Goal: Browse casually: Explore the website without a specific task or goal

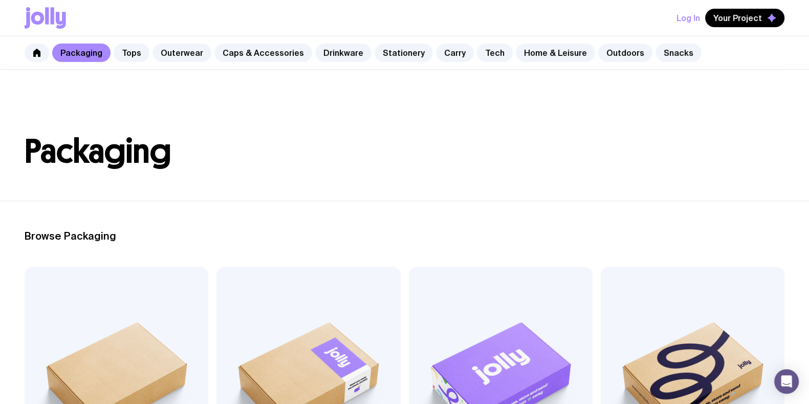
click at [238, 89] on header "Packaging" at bounding box center [404, 135] width 809 height 131
click at [333, 53] on link "Drinkware" at bounding box center [343, 52] width 56 height 18
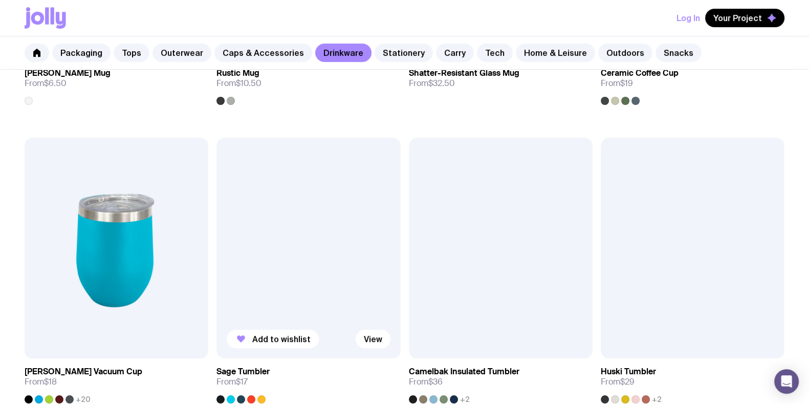
scroll to position [447, 0]
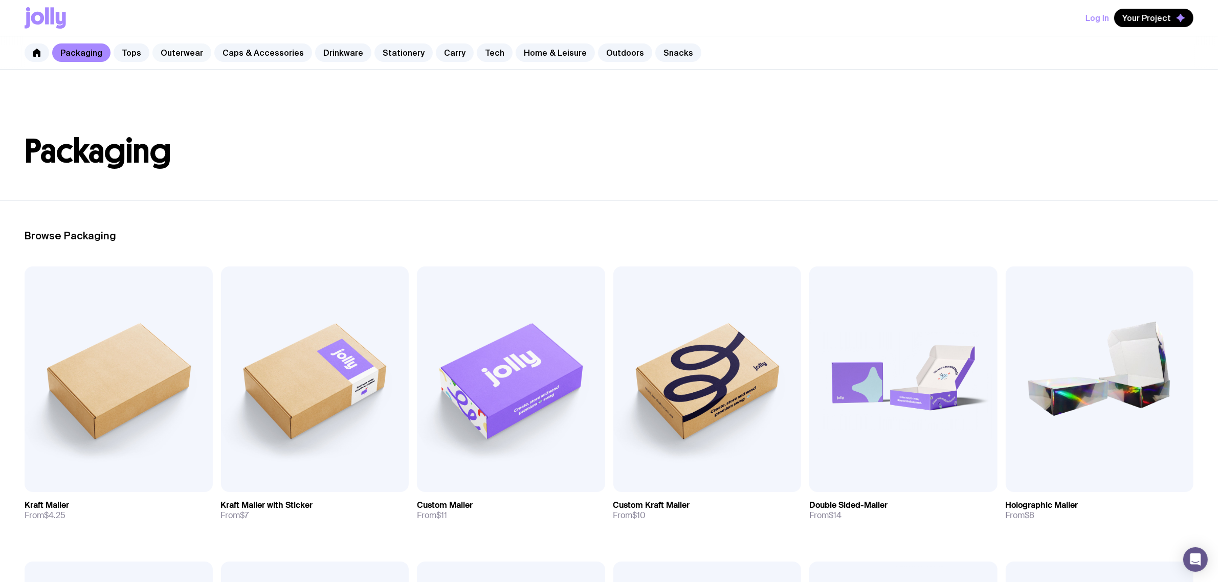
click at [187, 57] on link "Outerwear" at bounding box center [181, 52] width 59 height 18
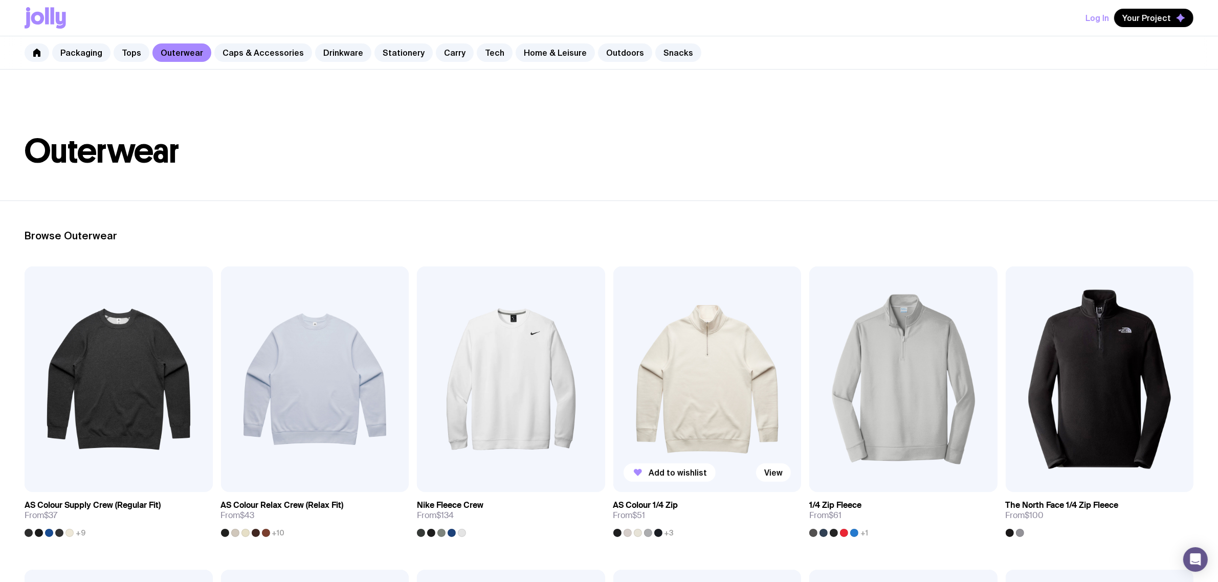
click at [669, 375] on img at bounding box center [708, 380] width 188 height 226
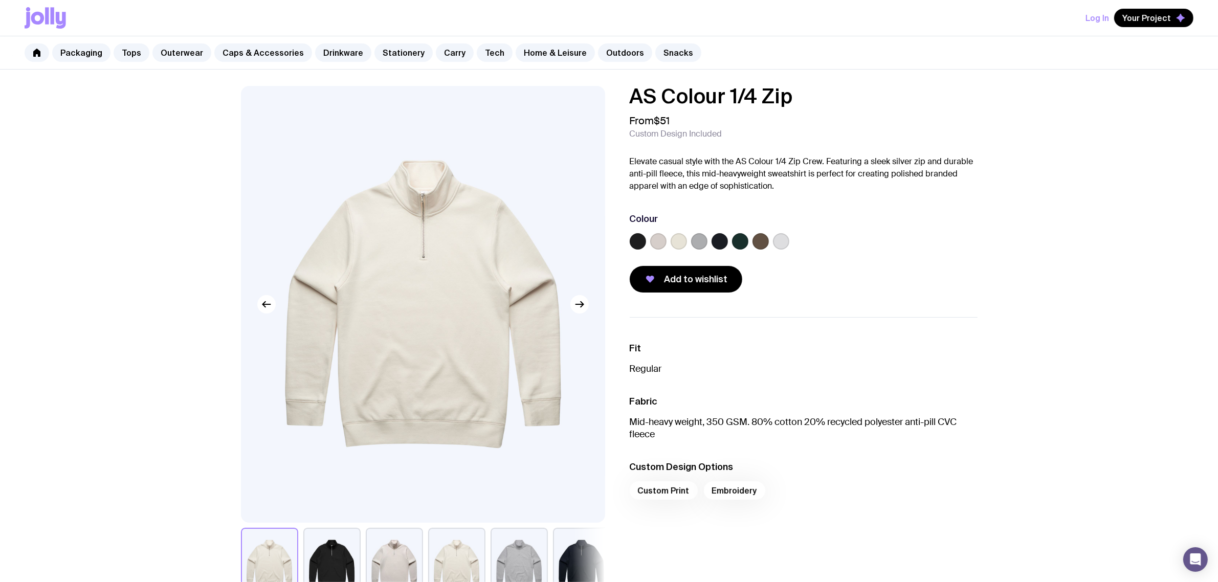
click at [788, 242] on label at bounding box center [781, 241] width 16 height 16
click at [0, 0] on input "radio" at bounding box center [0, 0] width 0 height 0
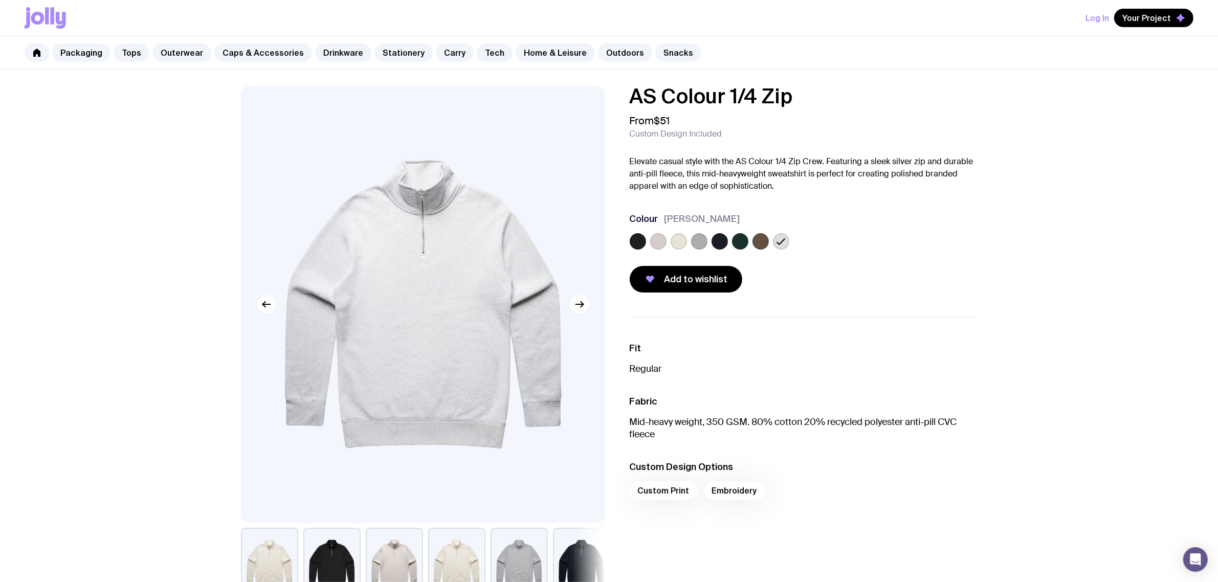
click at [761, 239] on label at bounding box center [761, 241] width 16 height 16
click at [0, 0] on input "radio" at bounding box center [0, 0] width 0 height 0
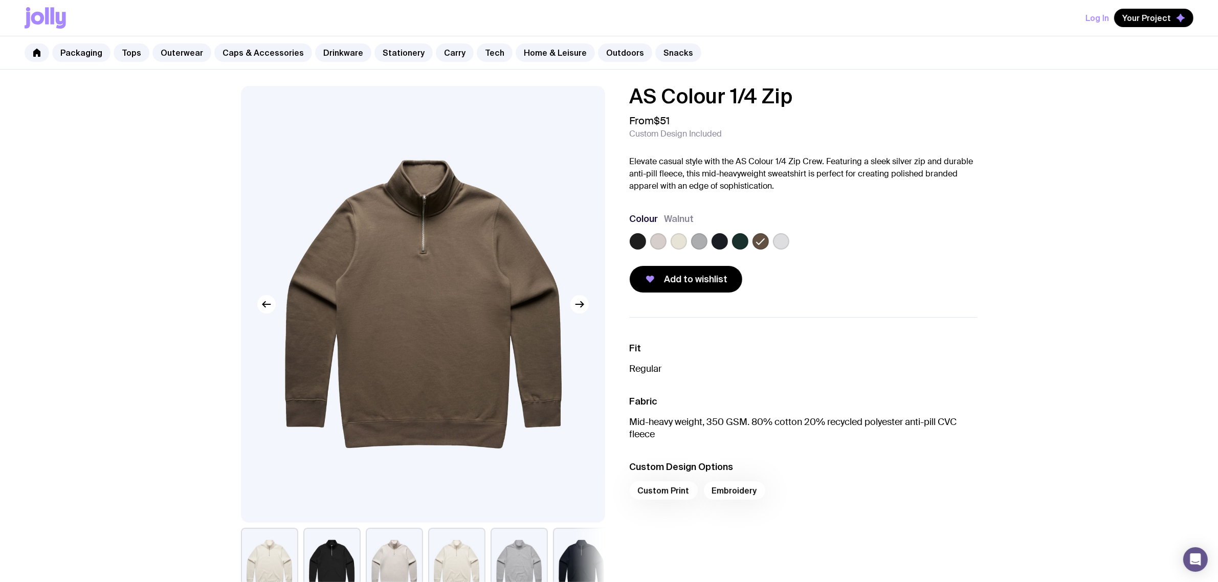
click at [738, 240] on label at bounding box center [740, 241] width 16 height 16
click at [0, 0] on input "radio" at bounding box center [0, 0] width 0 height 0
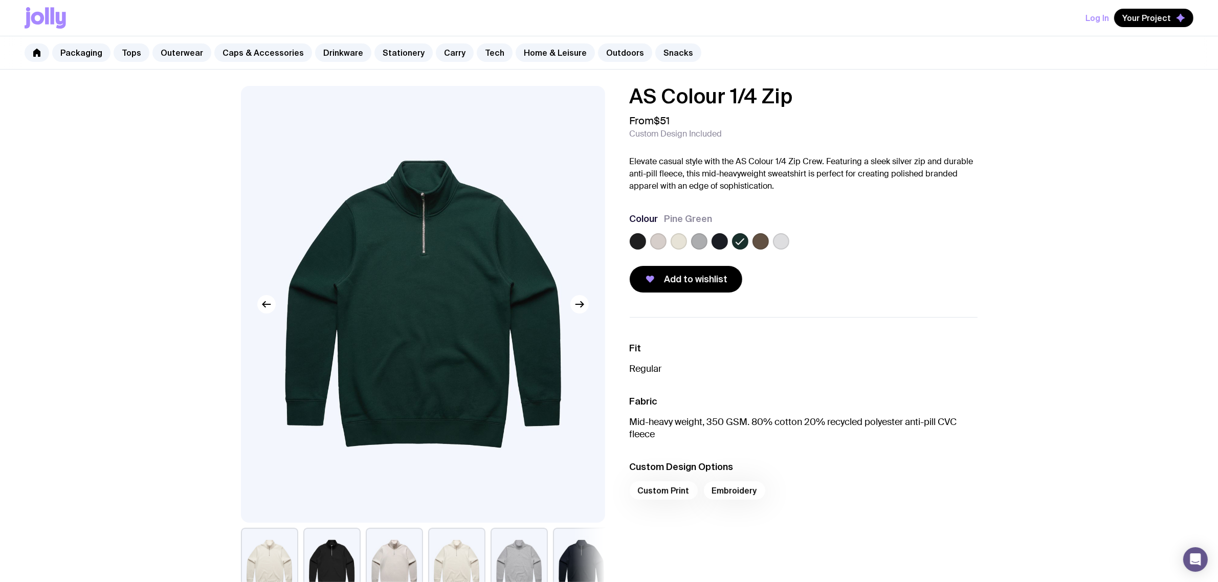
click at [705, 243] on label at bounding box center [699, 241] width 16 height 16
click at [0, 0] on input "radio" at bounding box center [0, 0] width 0 height 0
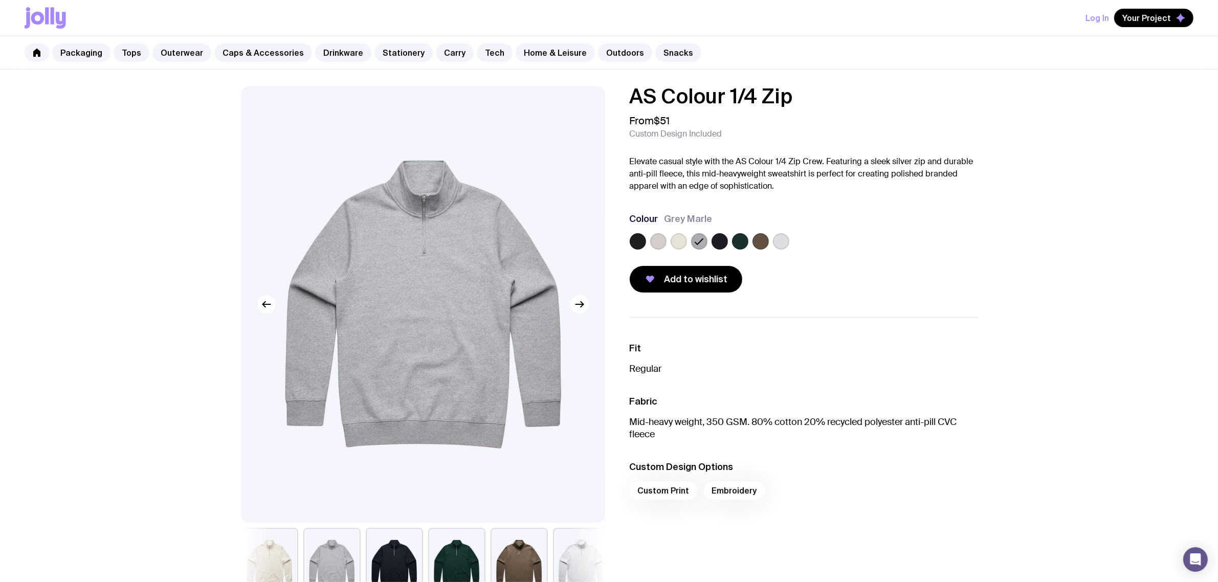
click at [681, 244] on label at bounding box center [679, 241] width 16 height 16
click at [0, 0] on input "radio" at bounding box center [0, 0] width 0 height 0
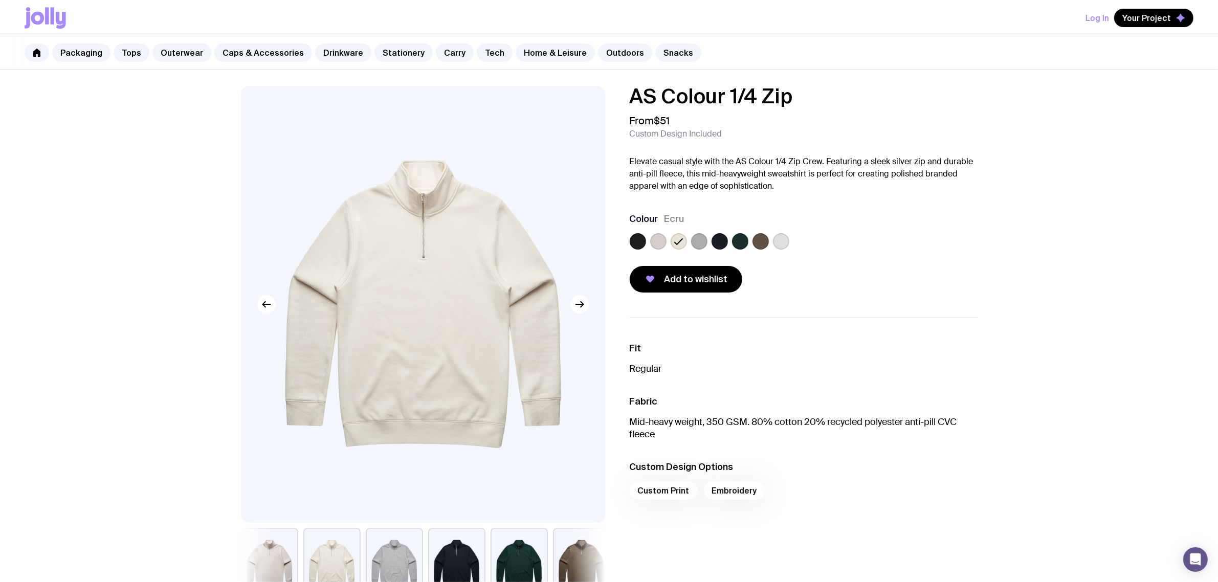
click at [646, 244] on div at bounding box center [638, 241] width 16 height 16
click at [638, 244] on label at bounding box center [638, 241] width 16 height 16
click at [0, 0] on input "radio" at bounding box center [0, 0] width 0 height 0
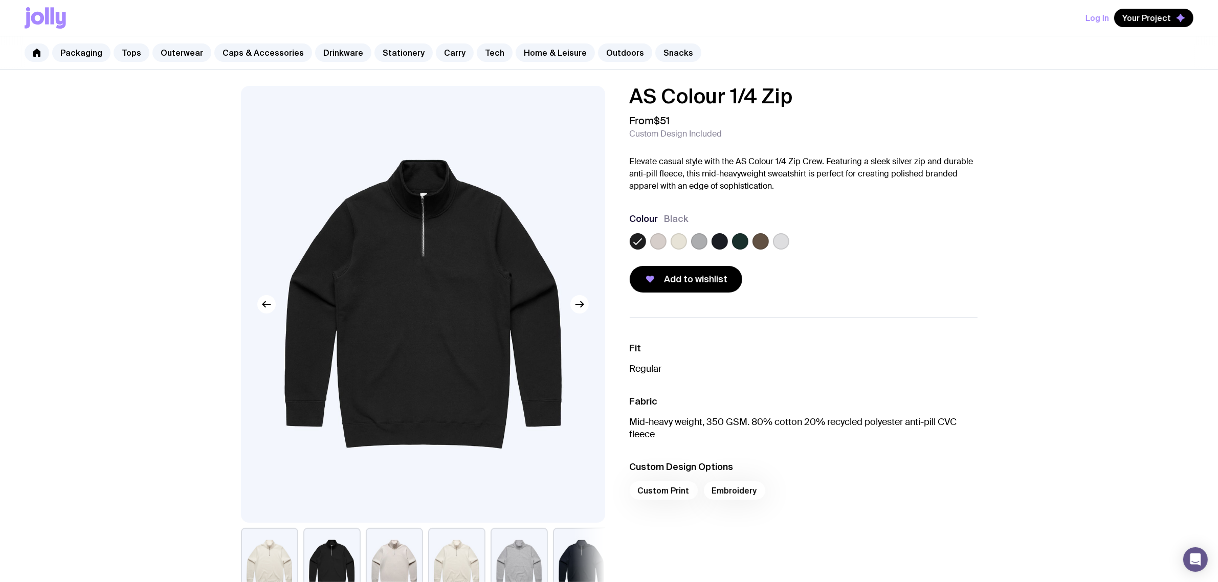
click at [844, 238] on div at bounding box center [804, 243] width 348 height 20
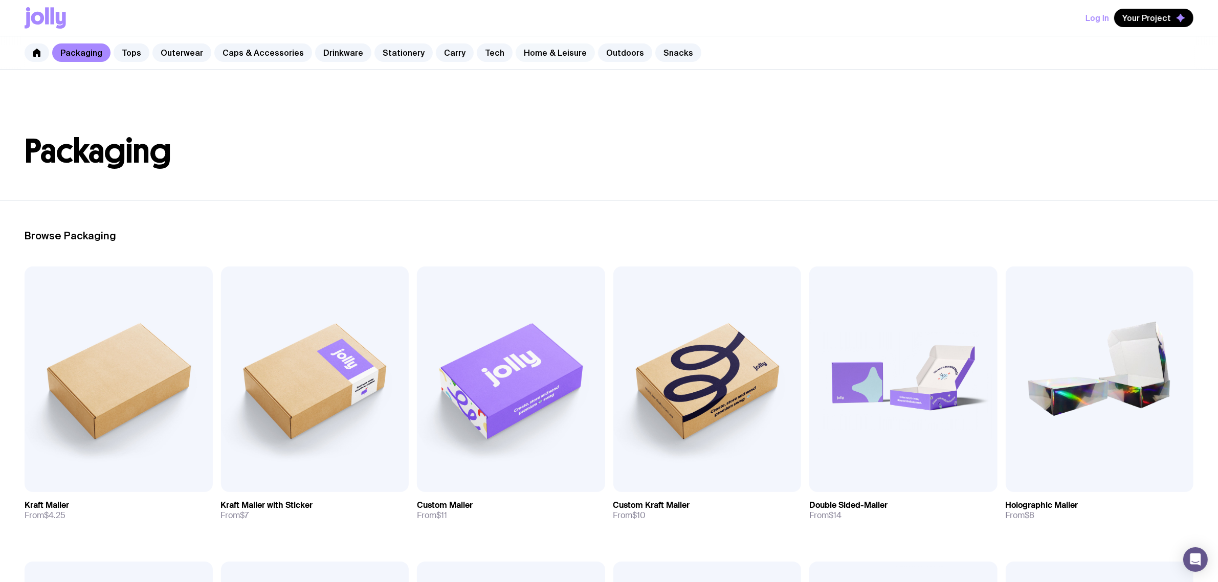
click at [539, 57] on link "Home & Leisure" at bounding box center [555, 52] width 79 height 18
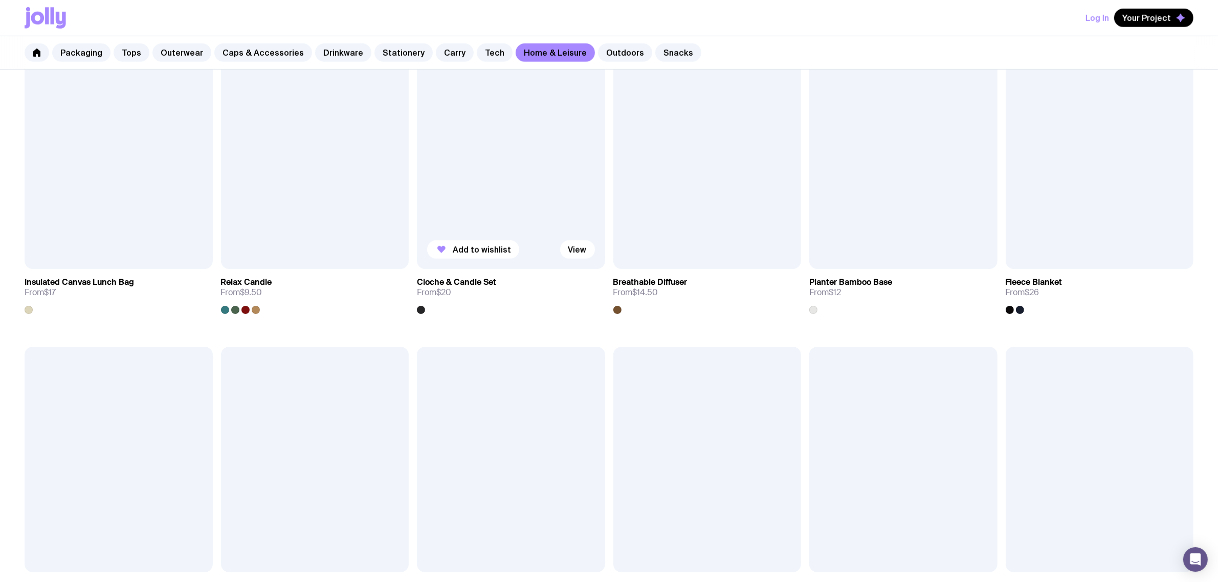
scroll to position [1070, 0]
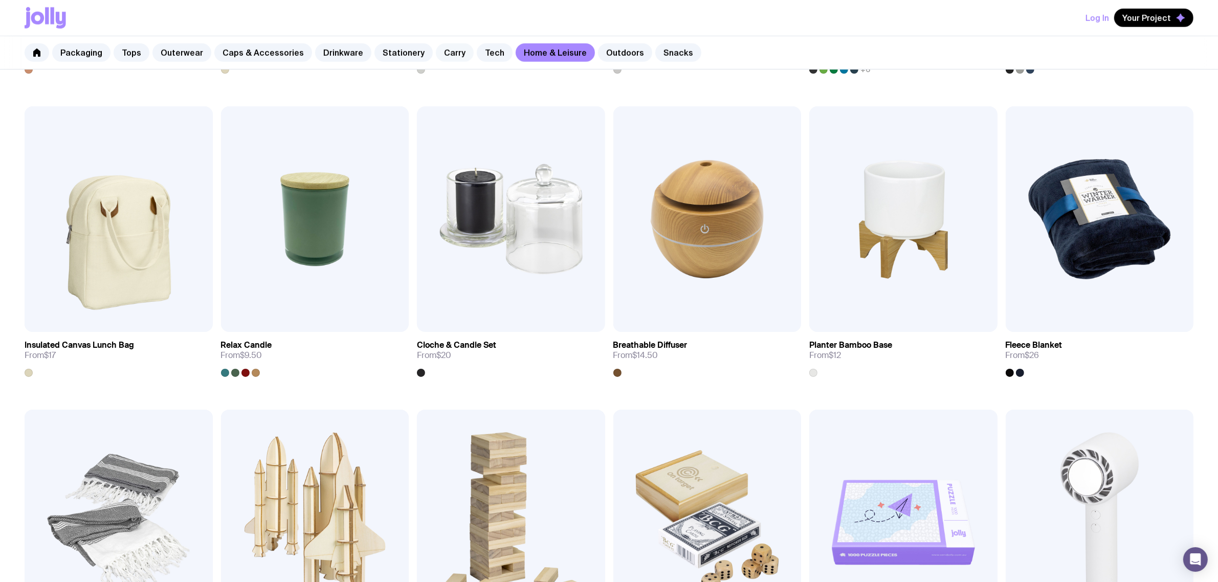
click at [446, 49] on link "Carry" at bounding box center [455, 52] width 38 height 18
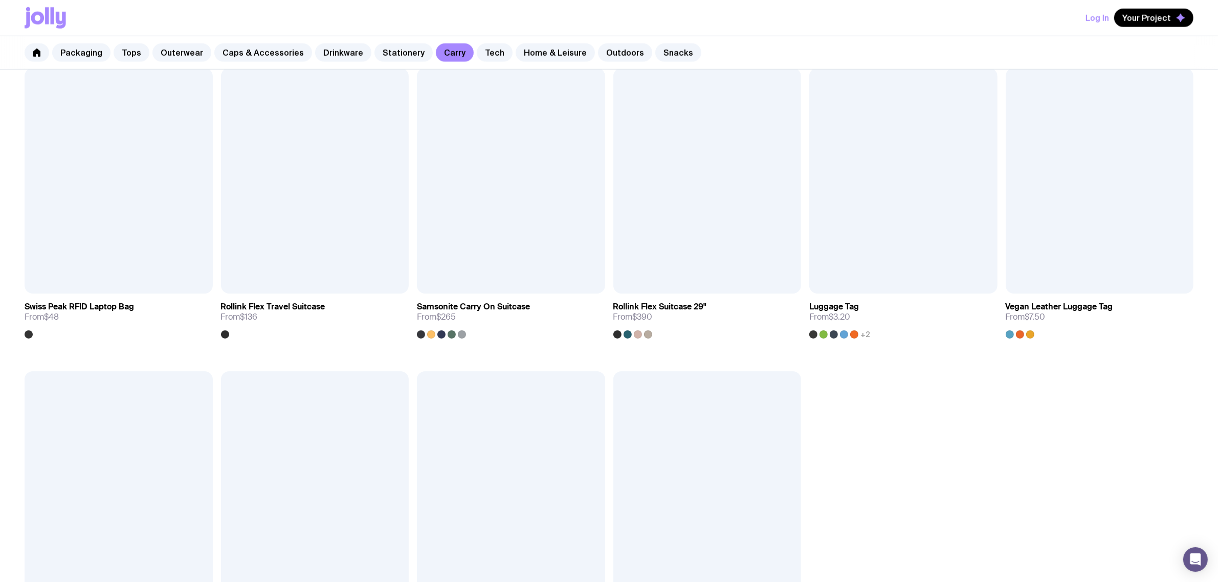
scroll to position [1262, 0]
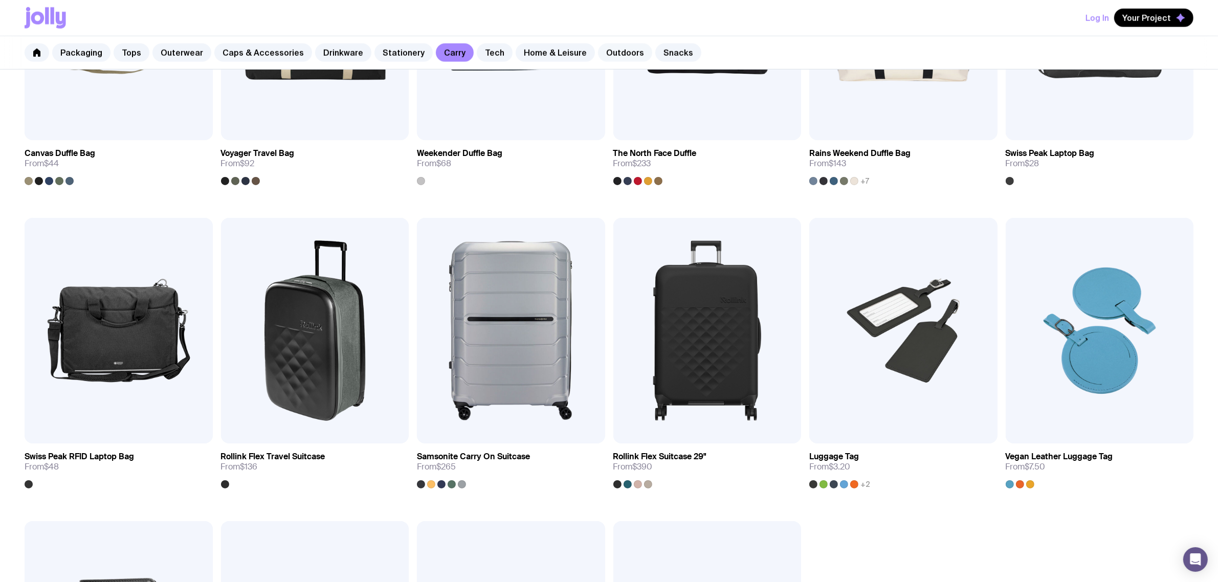
click at [608, 50] on link "Outdoors" at bounding box center [625, 52] width 54 height 18
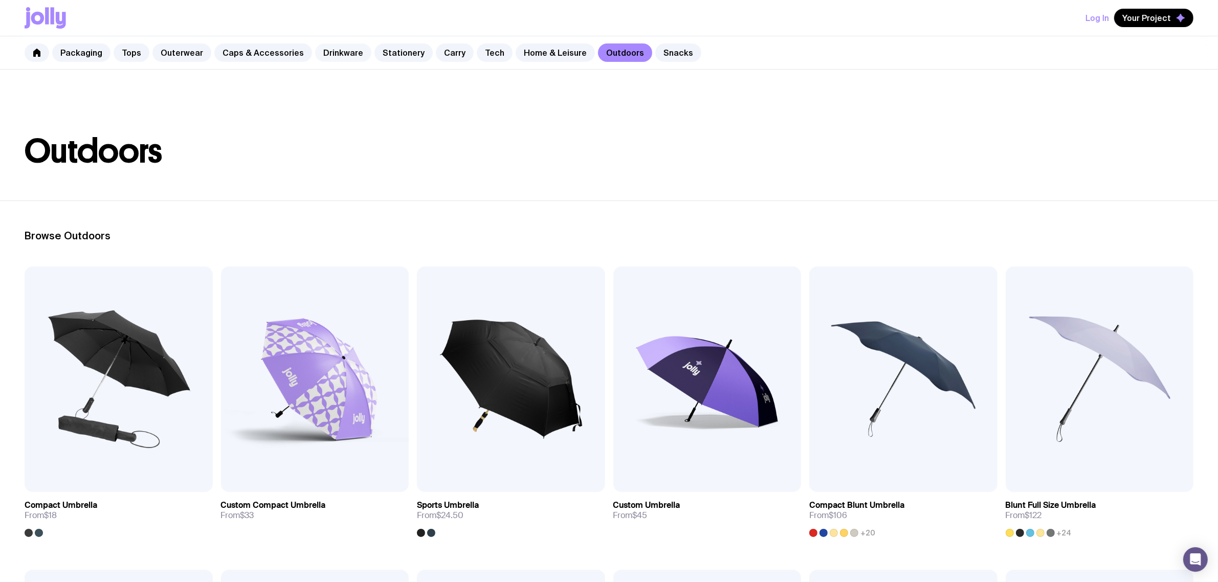
click at [341, 54] on link "Drinkware" at bounding box center [343, 52] width 56 height 18
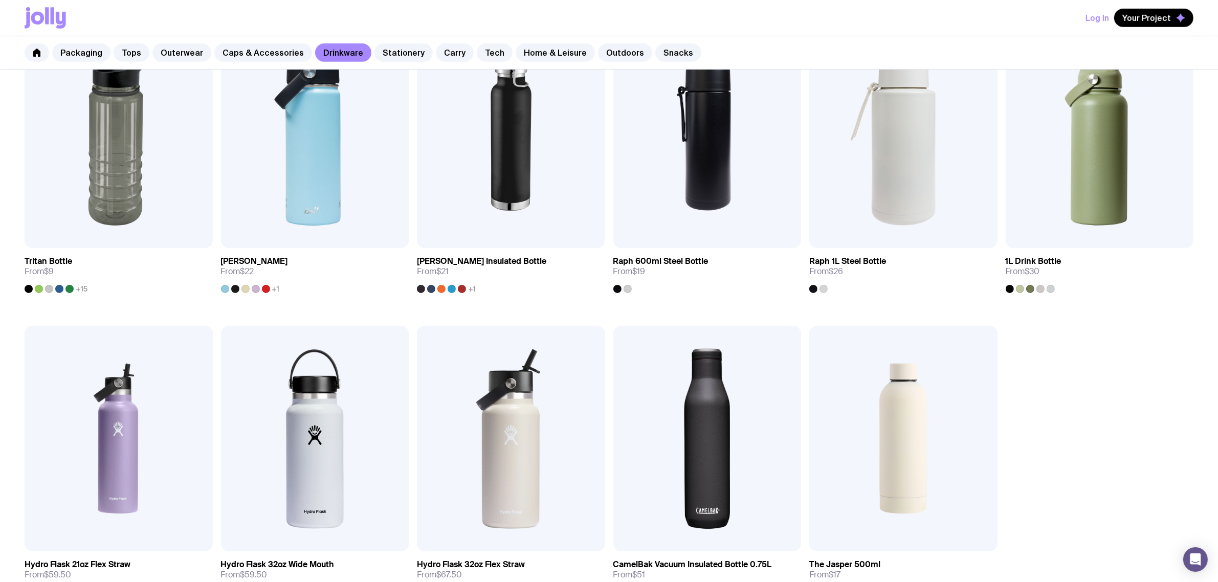
scroll to position [719, 0]
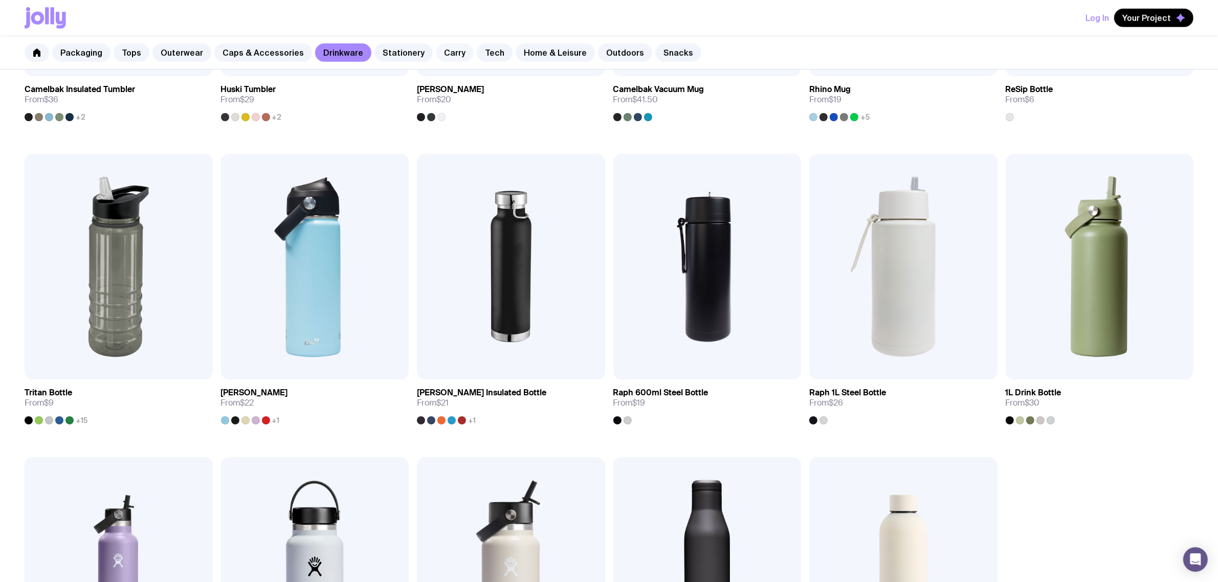
click at [452, 51] on link "Carry" at bounding box center [455, 52] width 38 height 18
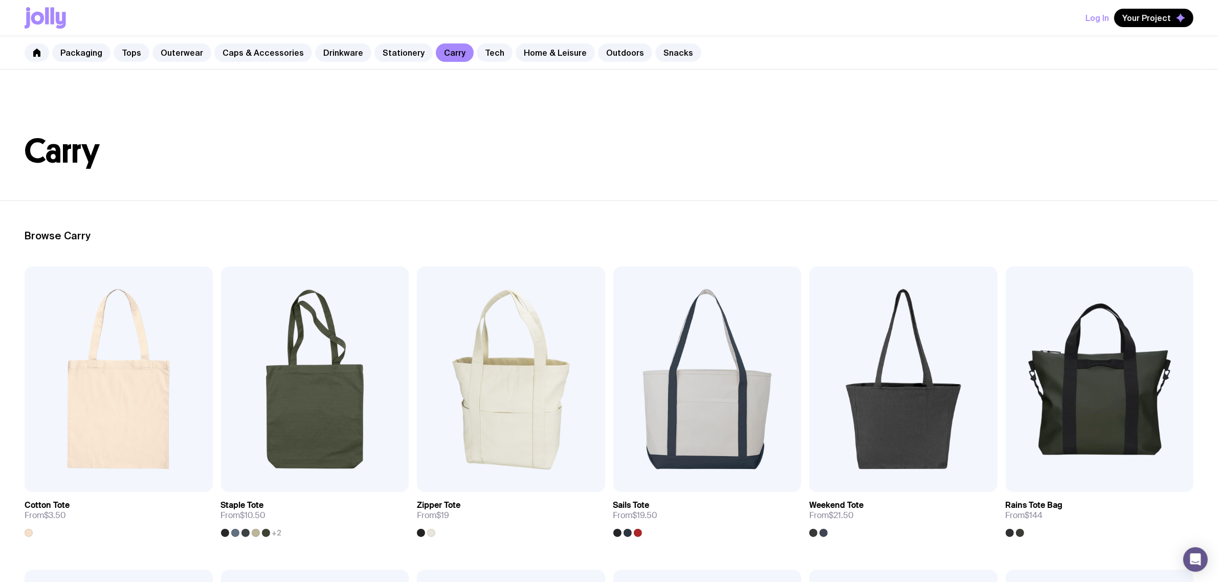
click at [498, 58] on div "Packaging Tops Outerwear Caps & Accessories Drinkware Stationery Carry Tech Hom…" at bounding box center [609, 52] width 1218 height 33
click at [489, 50] on link "Tech" at bounding box center [495, 52] width 36 height 18
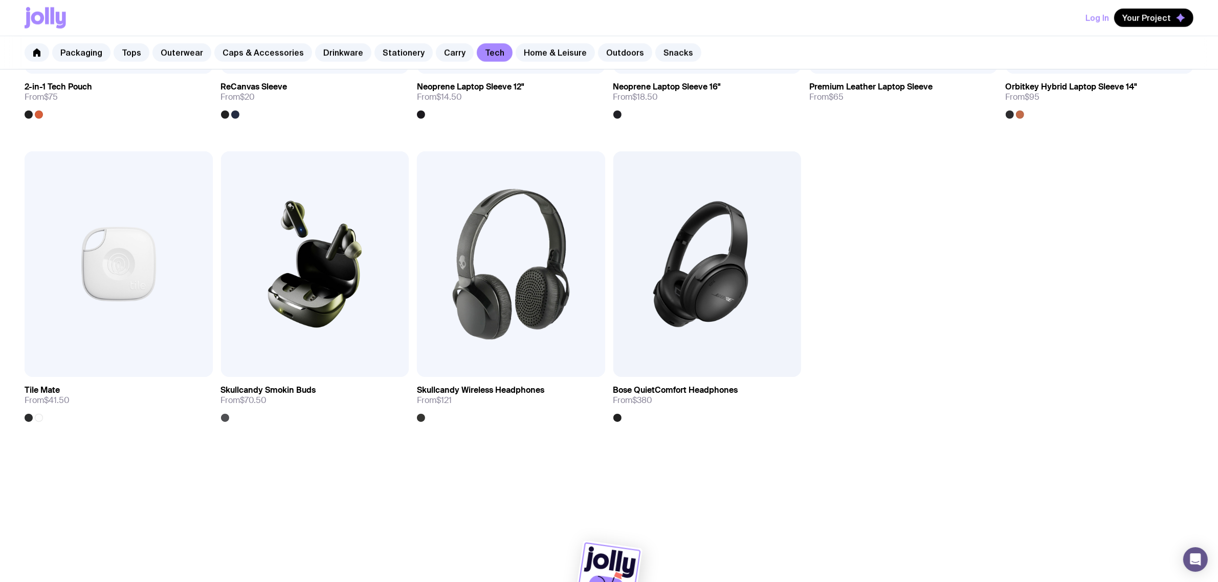
scroll to position [1342, 0]
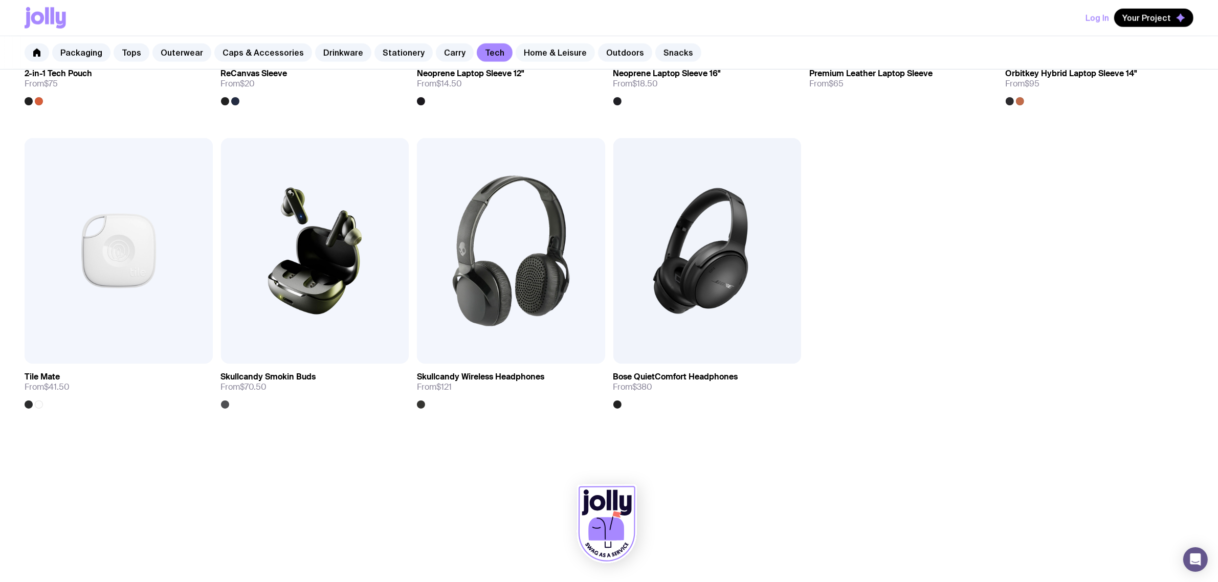
click at [535, 47] on link "Home & Leisure" at bounding box center [555, 52] width 79 height 18
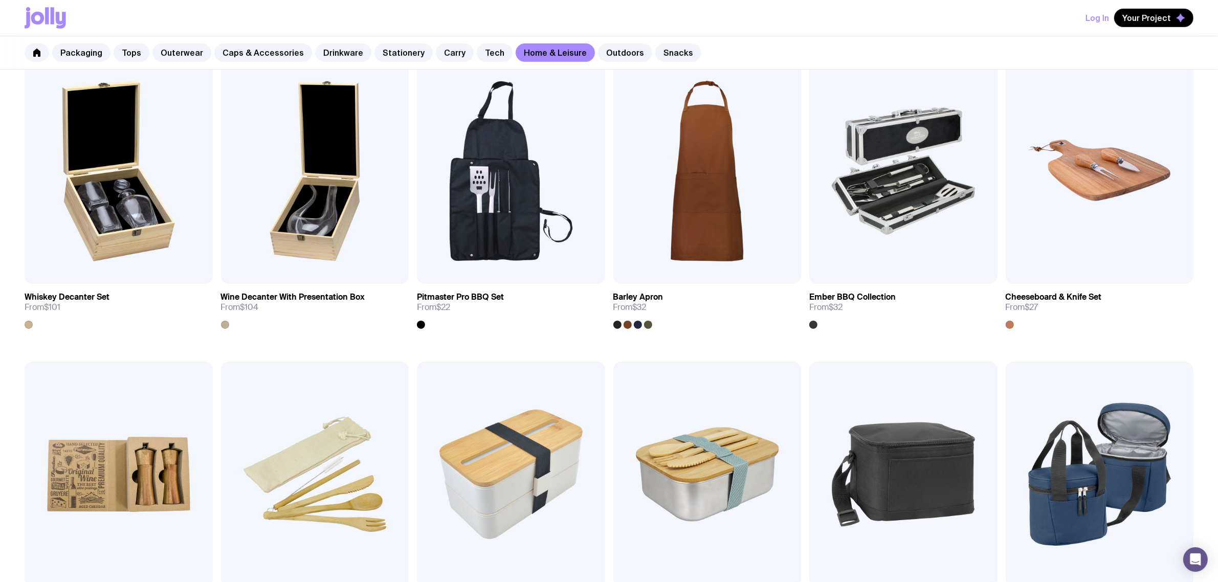
scroll to position [576, 0]
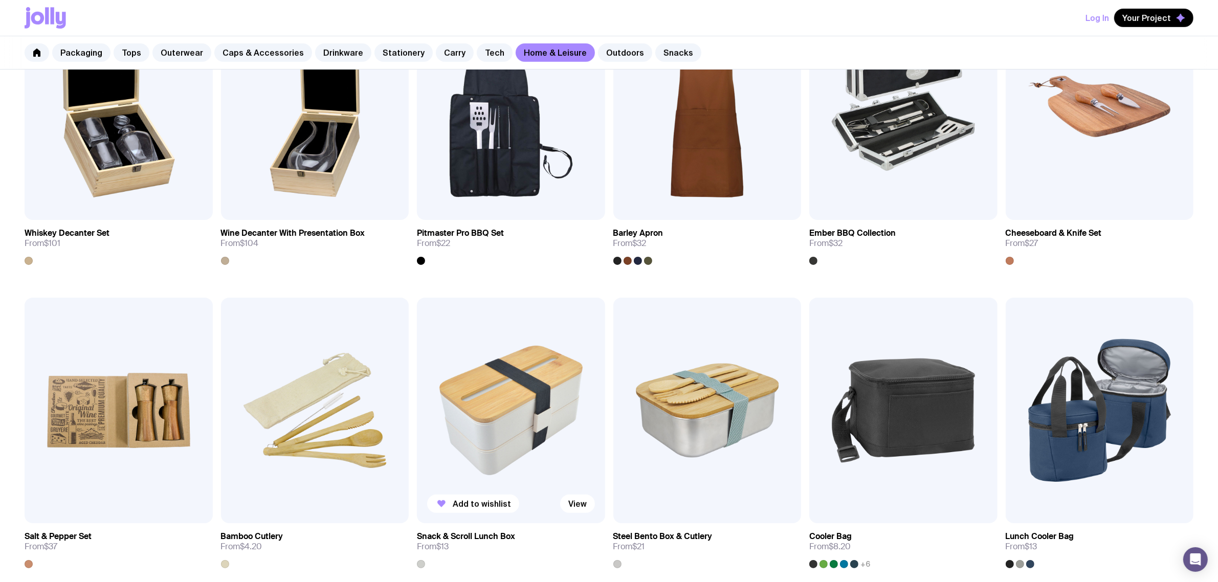
click at [501, 392] on img at bounding box center [511, 411] width 188 height 226
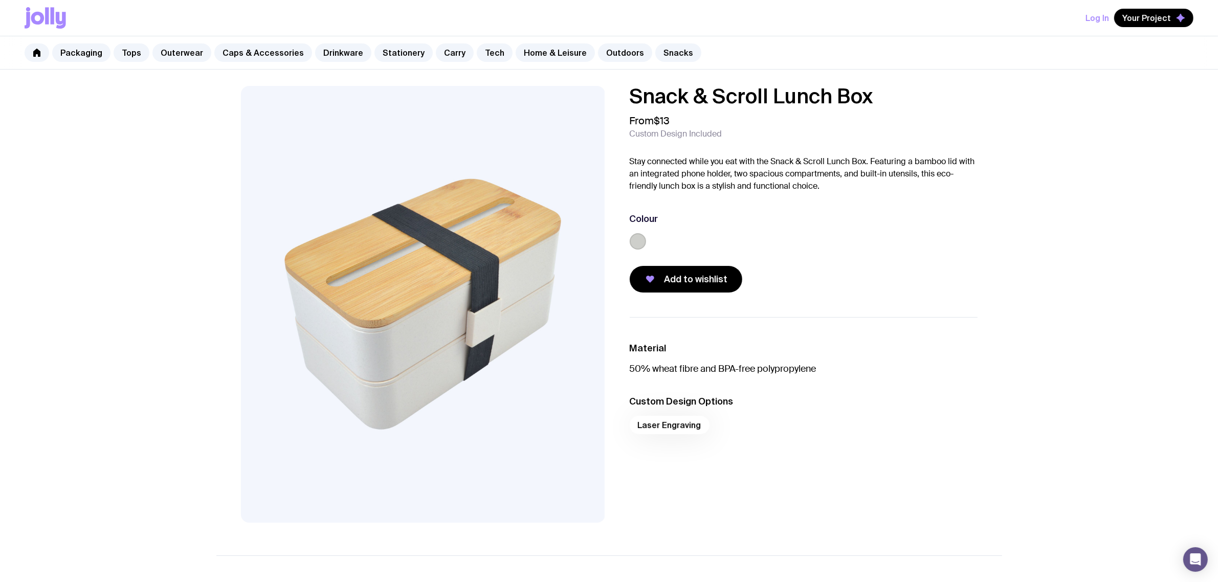
drag, startPoint x: 881, startPoint y: 96, endPoint x: 606, endPoint y: 102, distance: 274.9
click at [606, 102] on div "Snack & Scroll Lunch Box From $13 Custom Design Included Stay connected while y…" at bounding box center [609, 304] width 786 height 437
copy div "Snack & Scroll Lunch Box"
